Goal: Information Seeking & Learning: Learn about a topic

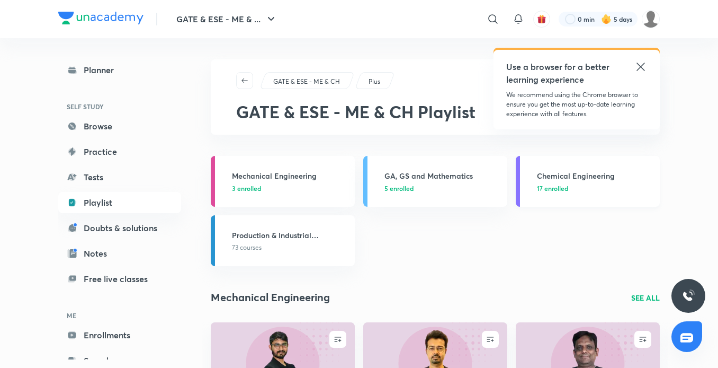
click at [557, 176] on h3 "Chemical Engineering" at bounding box center [595, 175] width 117 height 11
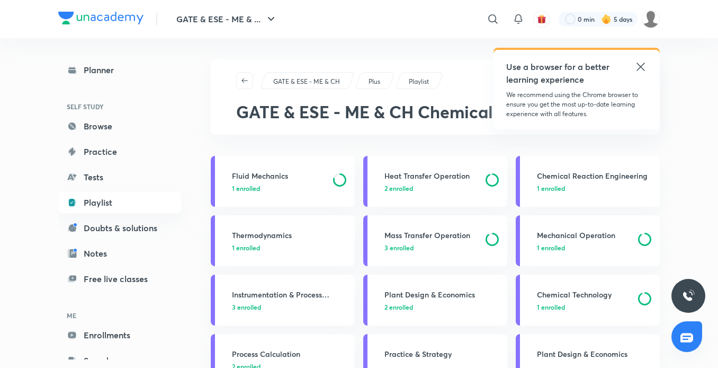
click at [642, 66] on div "Use a browser for a better learning experience We recommend using the Chrome br…" at bounding box center [577, 89] width 166 height 82
click at [642, 66] on icon at bounding box center [641, 67] width 8 height 8
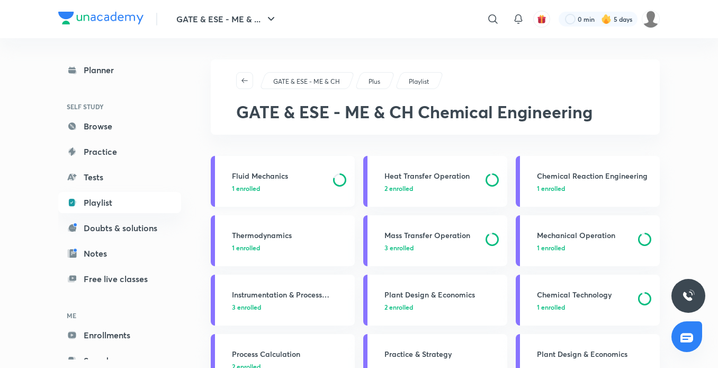
click at [278, 185] on p "1 enrolled" at bounding box center [279, 188] width 95 height 10
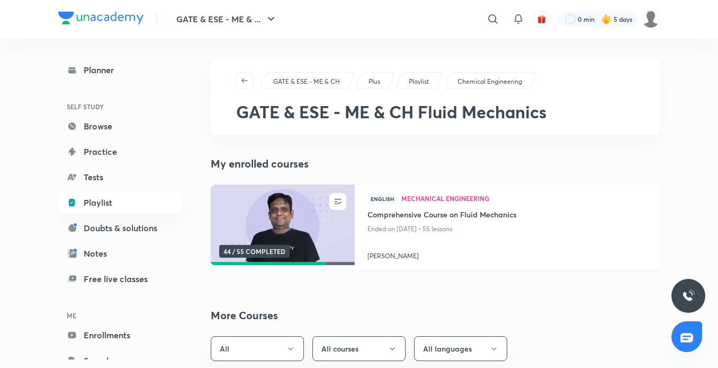
click at [270, 208] on img at bounding box center [282, 225] width 147 height 82
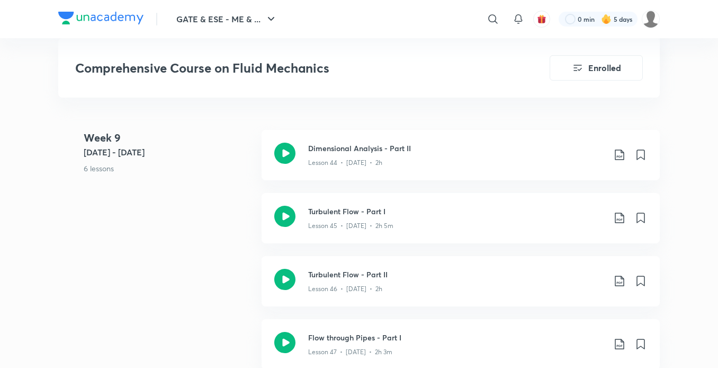
scroll to position [3766, 0]
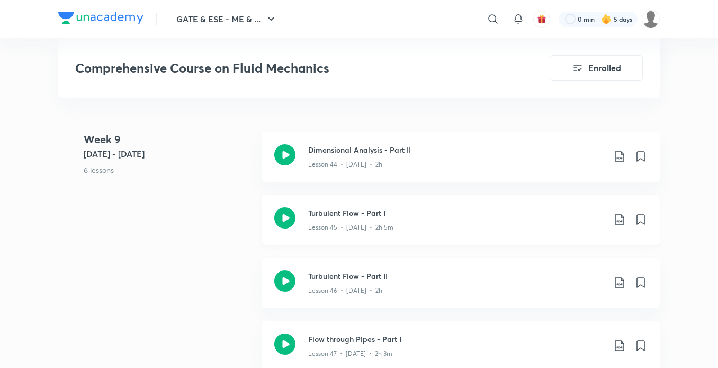
click at [367, 220] on div "Lesson 45 • [DATE] • 2h 5m" at bounding box center [456, 225] width 297 height 14
